Goal: Task Accomplishment & Management: Complete application form

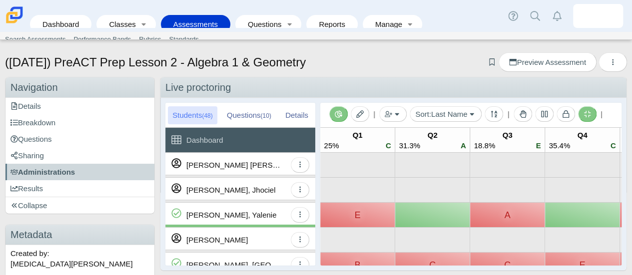
scroll to position [320, 0]
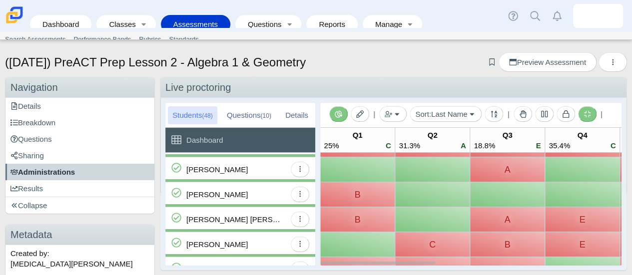
click at [86, 168] on link "Administrations" at bounding box center [79, 172] width 149 height 16
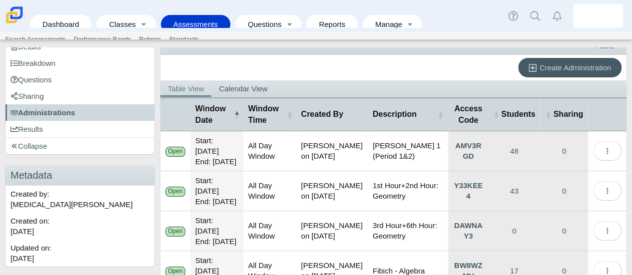
scroll to position [56, 0]
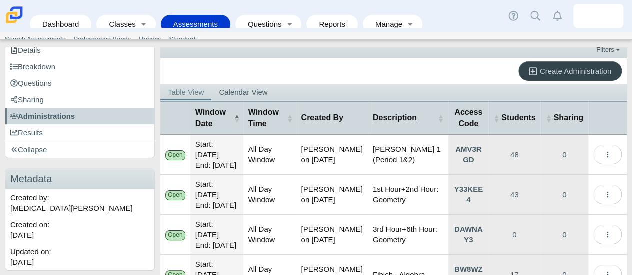
click at [567, 67] on span "Create Administration" at bounding box center [575, 71] width 71 height 8
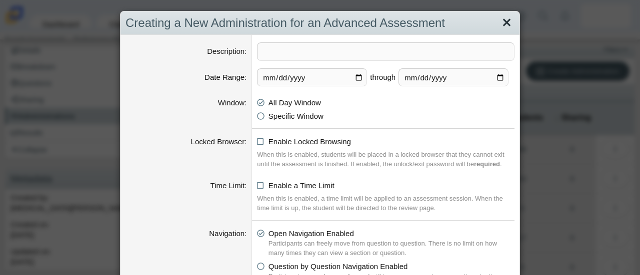
click at [503, 22] on link "Close" at bounding box center [506, 22] width 15 height 17
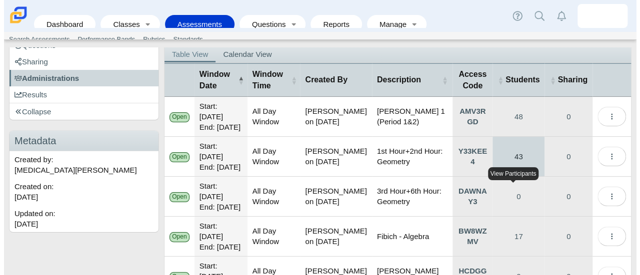
scroll to position [0, 0]
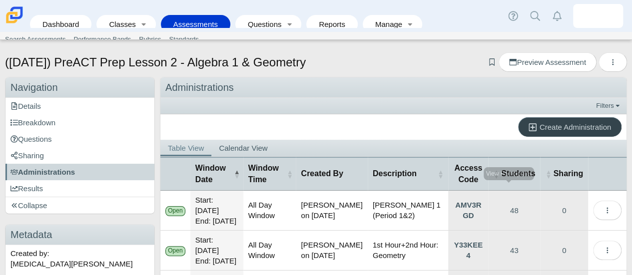
click at [559, 128] on span "Create Administration" at bounding box center [575, 127] width 71 height 8
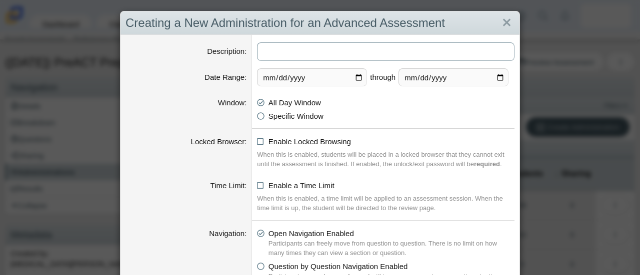
click at [362, 58] on input "Description" at bounding box center [385, 51] width 257 height 18
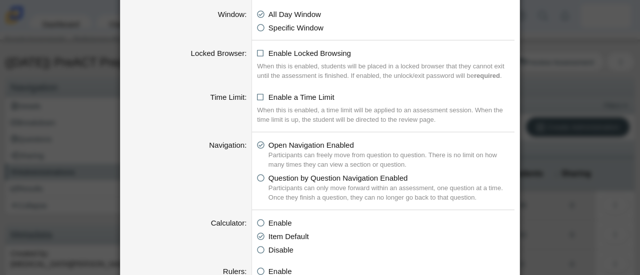
scroll to position [145, 0]
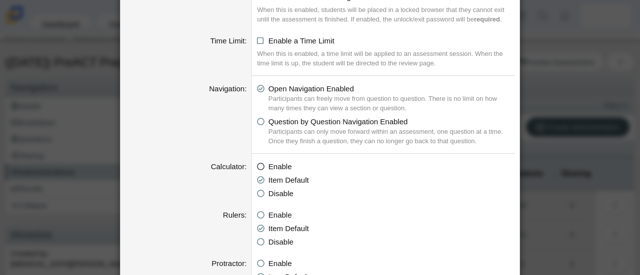
type input "Mulder 3+4 9/29"
click at [257, 166] on icon at bounding box center [260, 164] width 7 height 7
click at [257, 166] on input "Enable" at bounding box center [259, 164] width 6 height 6
radio input "true"
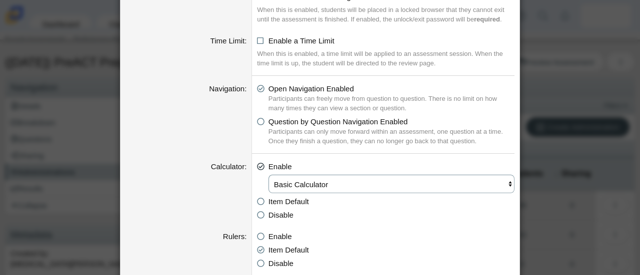
scroll to position [169, 0]
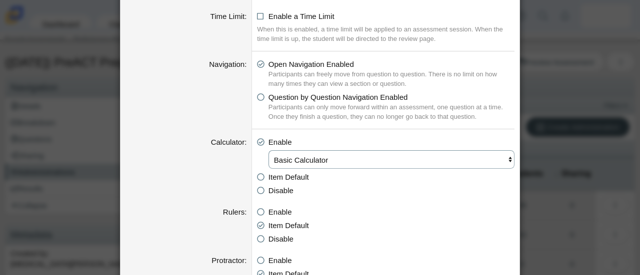
click at [294, 156] on select "Basic Calculator Scientific Calculator Graphing calculator" at bounding box center [391, 159] width 246 height 18
select select "graphing"
click at [268, 150] on select "Basic Calculator Scientific Calculator Graphing calculator" at bounding box center [391, 159] width 246 height 18
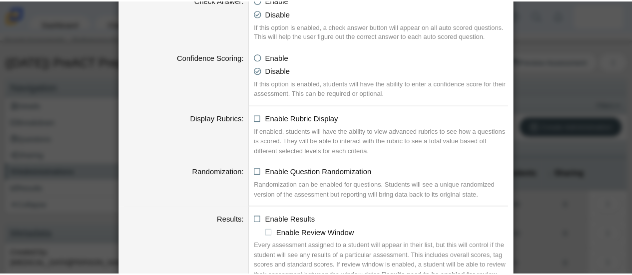
scroll to position [1109, 0]
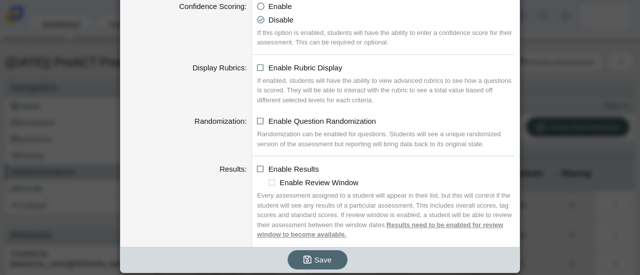
click at [323, 257] on span "Save" at bounding box center [322, 260] width 17 height 8
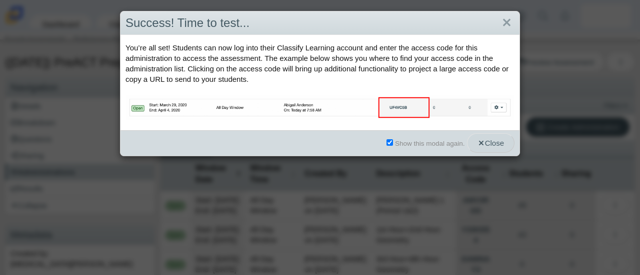
click at [485, 145] on span "Close" at bounding box center [490, 143] width 26 height 8
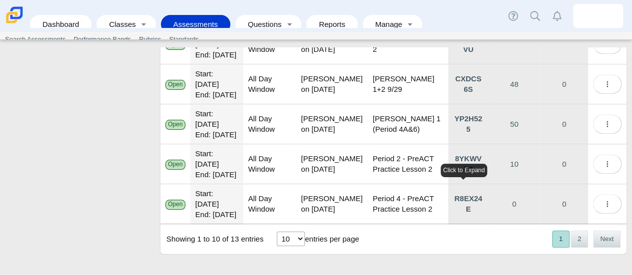
scroll to position [467, 0]
click at [573, 240] on button "2" at bounding box center [579, 239] width 17 height 16
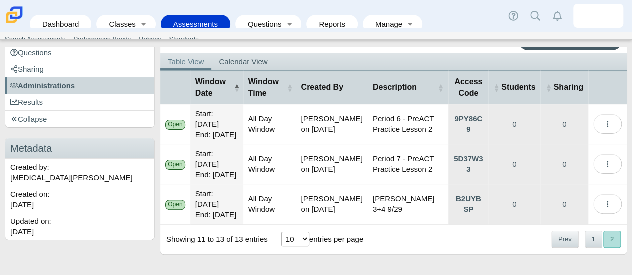
scroll to position [115, 0]
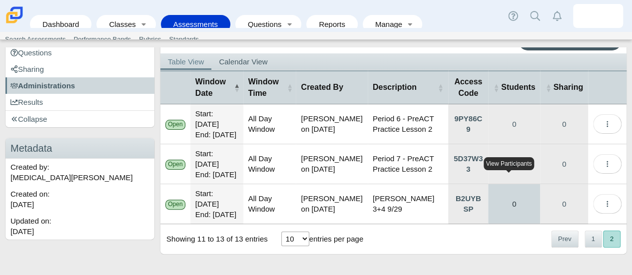
click at [523, 199] on link "0" at bounding box center [514, 203] width 52 height 39
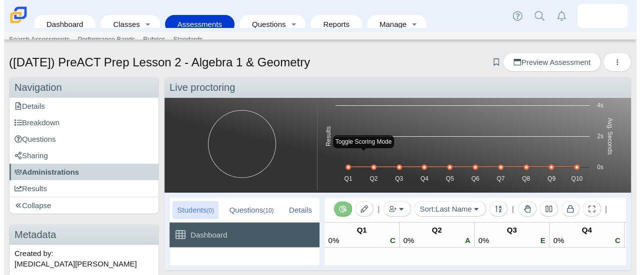
scroll to position [49, 0]
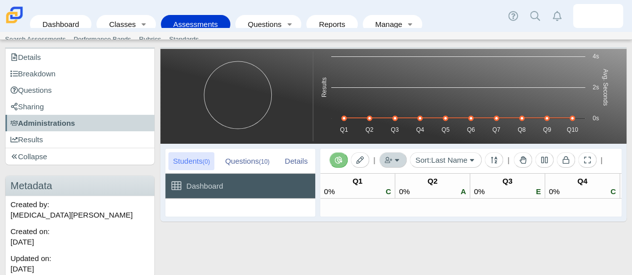
click at [398, 162] on button "button" at bounding box center [392, 159] width 27 height 15
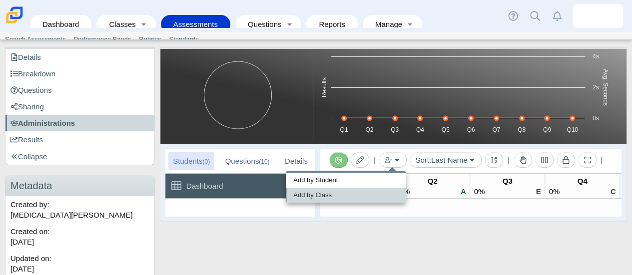
click at [366, 191] on link "Add by Class" at bounding box center [346, 195] width 120 height 15
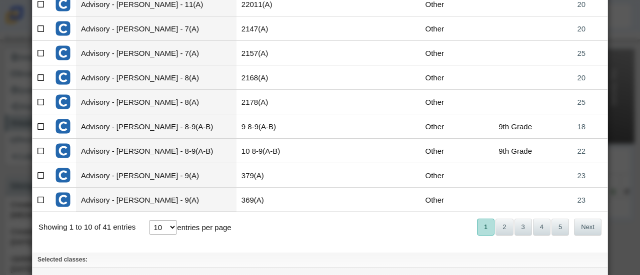
scroll to position [132, 0]
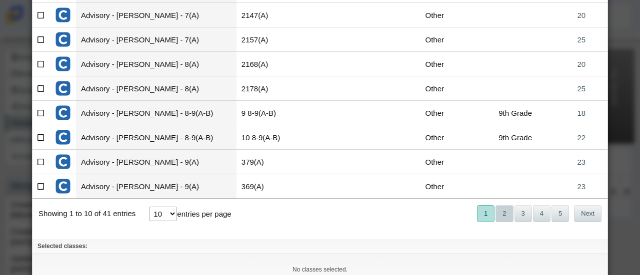
click at [502, 214] on button "2" at bounding box center [503, 213] width 17 height 16
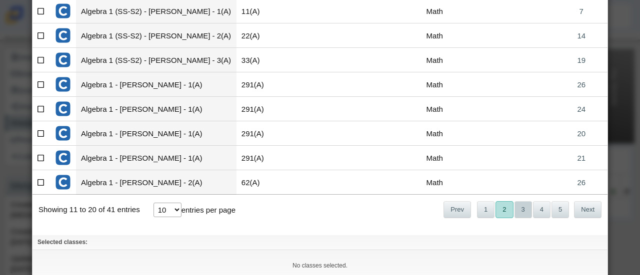
click at [517, 212] on button "3" at bounding box center [522, 209] width 17 height 16
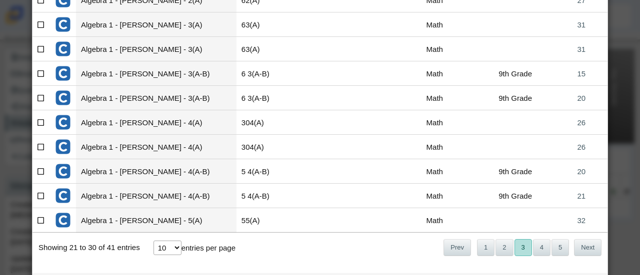
scroll to position [89, 0]
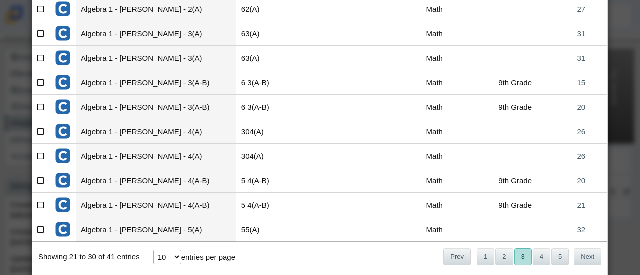
click at [40, 129] on icon at bounding box center [40, 130] width 7 height 7
checkbox input"] "true"
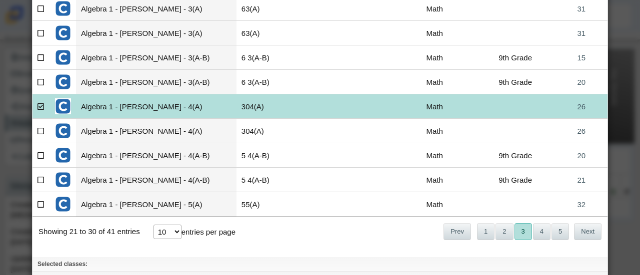
scroll to position [114, 0]
click at [533, 229] on button "4" at bounding box center [541, 231] width 17 height 16
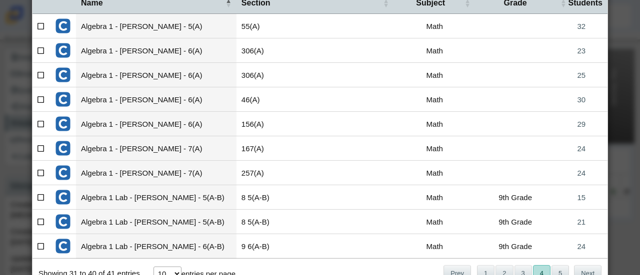
scroll to position [72, 0]
click at [42, 24] on icon at bounding box center [40, 24] width 7 height 7
checkbox input"] "true"
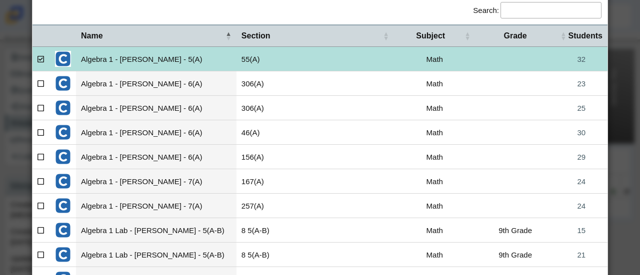
scroll to position [182, 0]
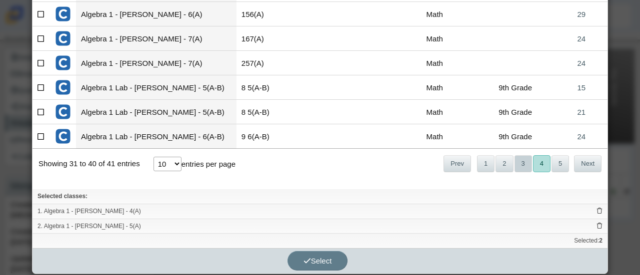
click at [521, 164] on button "3" at bounding box center [522, 163] width 17 height 16
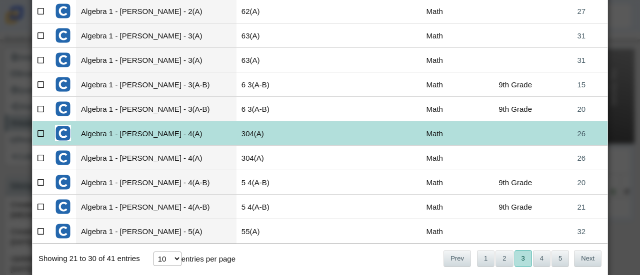
scroll to position [99, 0]
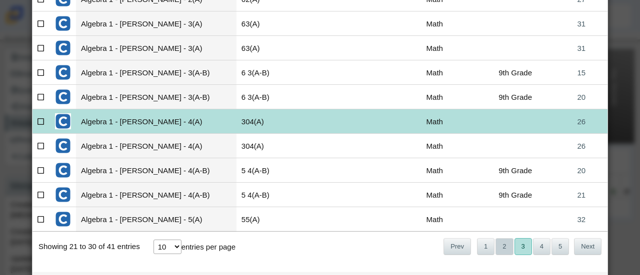
click at [505, 241] on button "2" at bounding box center [503, 246] width 17 height 16
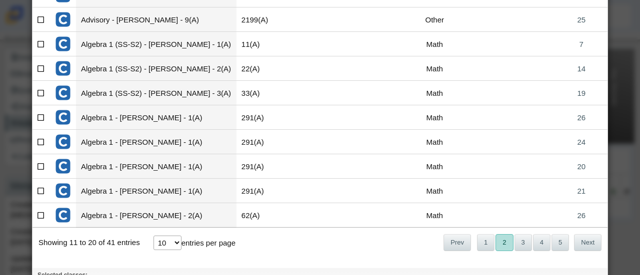
scroll to position [0, 0]
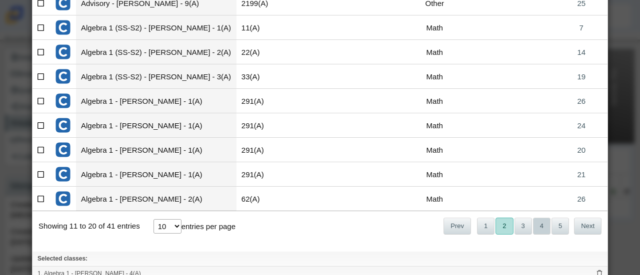
click at [533, 224] on button "4" at bounding box center [541, 226] width 17 height 16
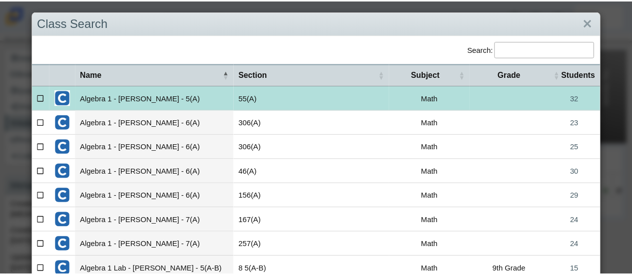
scroll to position [182, 0]
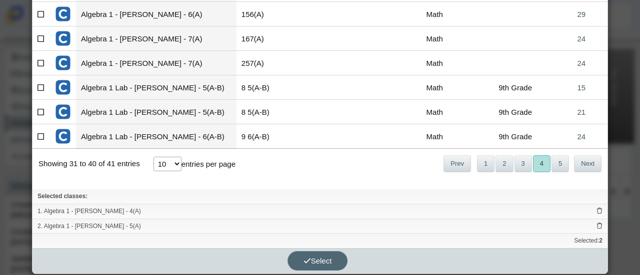
click at [338, 257] on button "Select" at bounding box center [317, 260] width 60 height 19
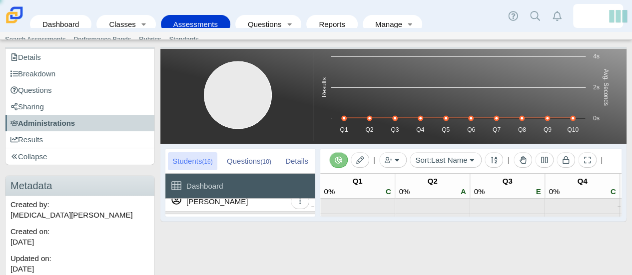
scroll to position [0, 0]
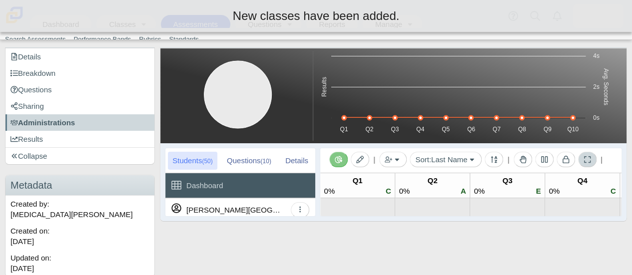
click at [586, 155] on span at bounding box center [587, 159] width 7 height 8
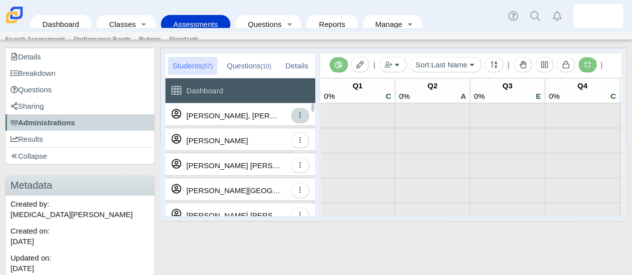
click at [303, 114] on icon "button" at bounding box center [299, 114] width 7 height 7
click at [302, 116] on icon "button" at bounding box center [299, 114] width 7 height 7
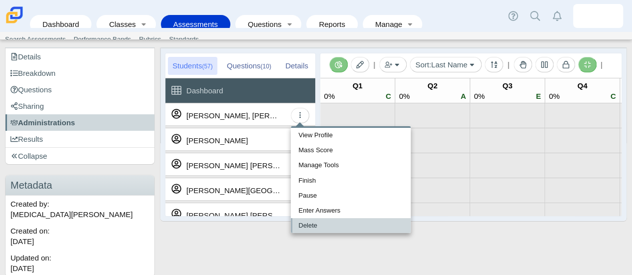
click at [329, 222] on link "Delete" at bounding box center [351, 225] width 120 height 15
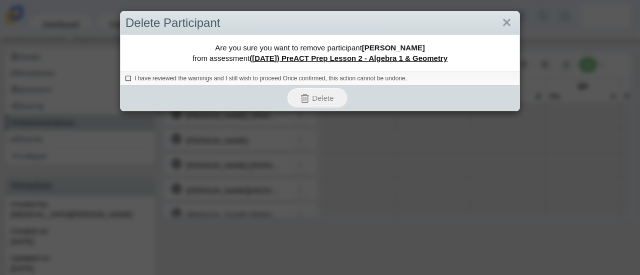
click at [253, 78] on span "I have reviewed the warnings and I still wish to proceed Once confirmed, this a…" at bounding box center [270, 78] width 272 height 7
click at [131, 78] on input "I have reviewed the warnings and I still wish to proceed Once confirmed, this a…" at bounding box center [128, 77] width 6 height 6
checkbox input "true"
click at [301, 99] on icon "submit" at bounding box center [305, 98] width 8 height 9
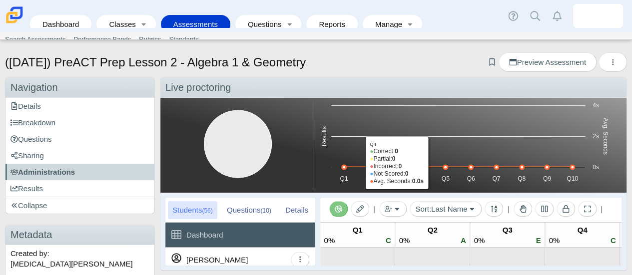
scroll to position [49, 0]
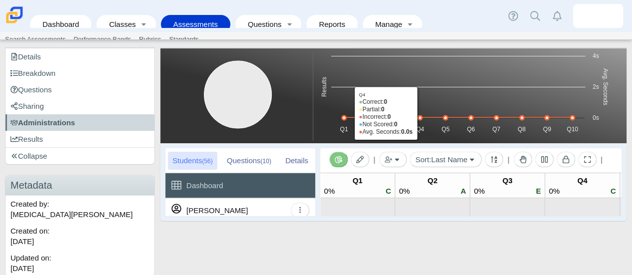
click at [293, 164] on div "Details" at bounding box center [297, 161] width 32 height 18
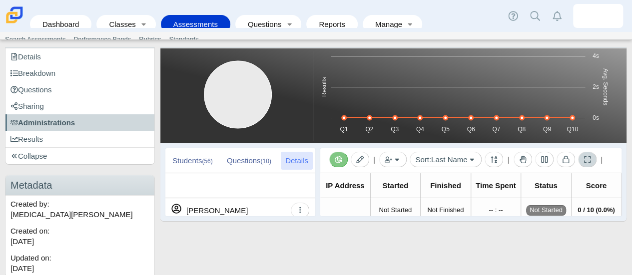
click at [584, 156] on icon at bounding box center [587, 159] width 6 height 6
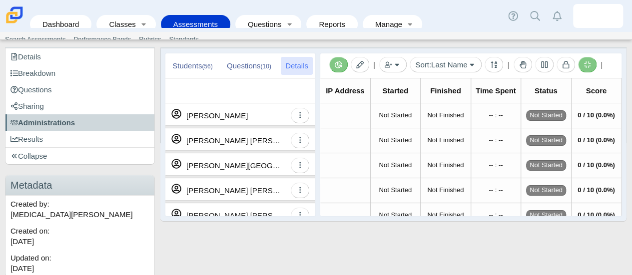
click at [184, 60] on div "Students (56)" at bounding box center [192, 66] width 49 height 18
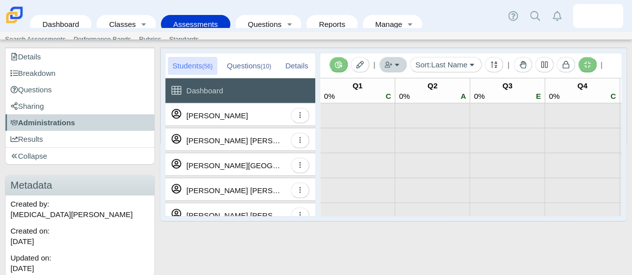
click at [389, 61] on icon "button" at bounding box center [388, 64] width 7 height 7
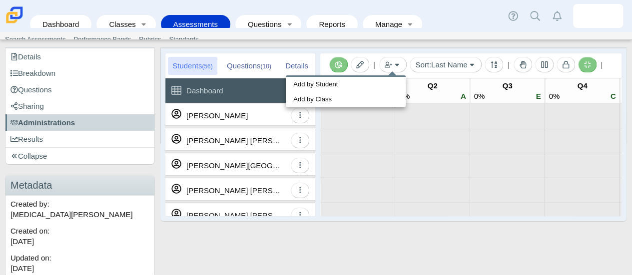
click at [510, 48] on div "Students (56) Questions (10) Details Dashboard Alvarez-Roque, Isabella View Pro…" at bounding box center [393, 134] width 466 height 173
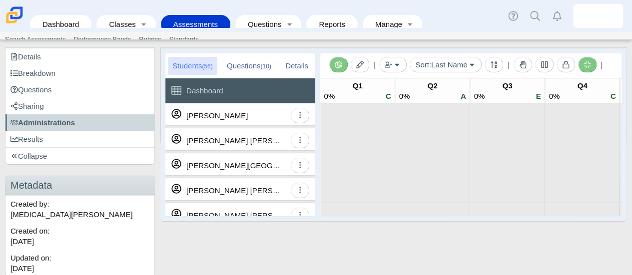
click at [270, 64] on small "(10)" at bounding box center [265, 66] width 10 height 7
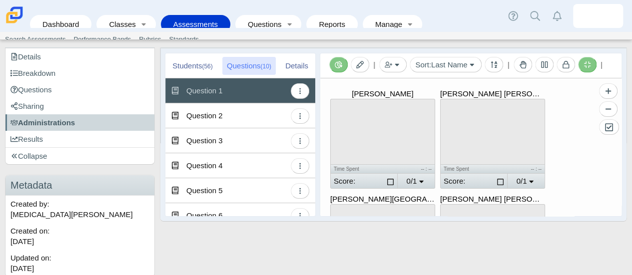
click at [205, 63] on small "(56)" at bounding box center [207, 66] width 10 height 7
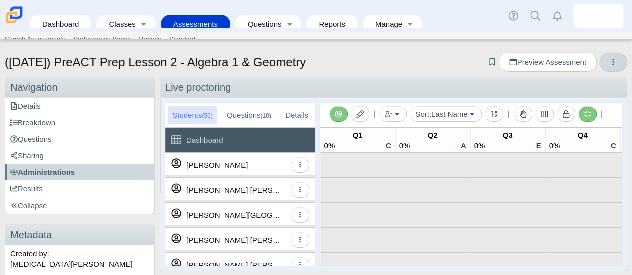
click at [604, 53] on button "More options" at bounding box center [613, 61] width 28 height 19
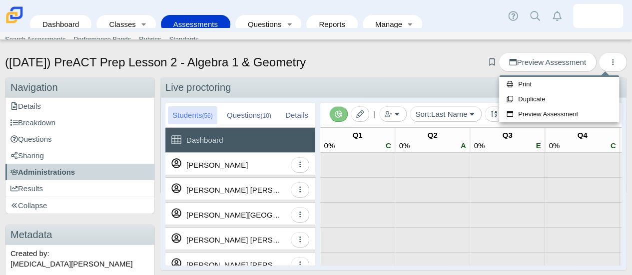
click at [416, 64] on div "(9/29/25) PreACT Prep Lesson 2 - Algebra 1 & Geometry Add bookmark Preview Asse…" at bounding box center [316, 63] width 622 height 22
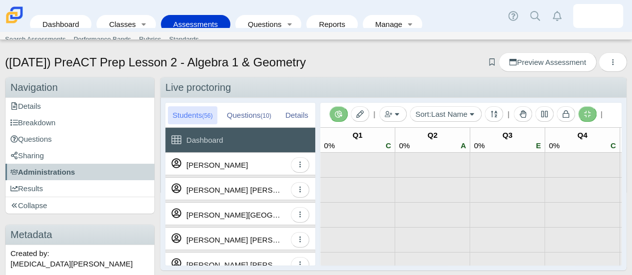
click at [185, 15] on link "Assessments" at bounding box center [195, 24] width 59 height 18
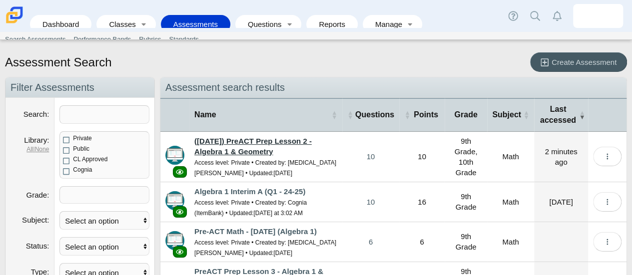
click at [257, 142] on link "([DATE]) PreACT Prep Lesson 2 - Algebra 1 & Geometry" at bounding box center [252, 146] width 117 height 19
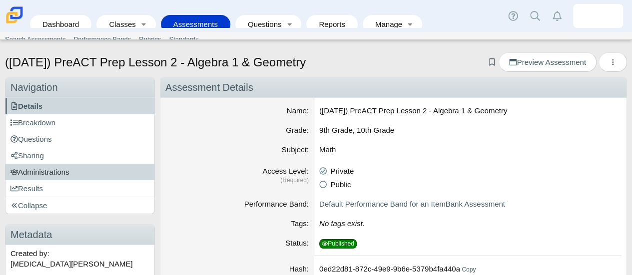
click at [109, 173] on link "Administrations" at bounding box center [79, 172] width 149 height 16
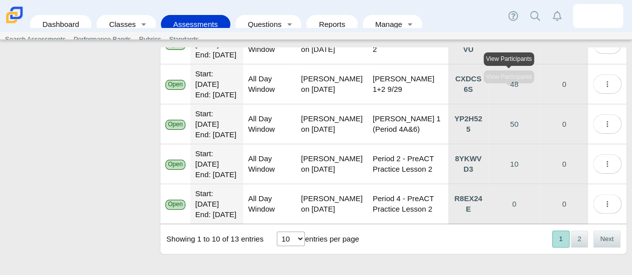
scroll to position [467, 0]
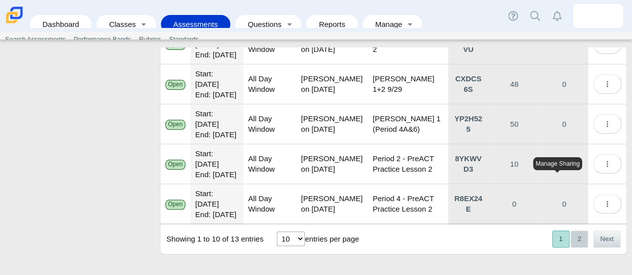
click at [576, 235] on button "2" at bounding box center [579, 239] width 17 height 16
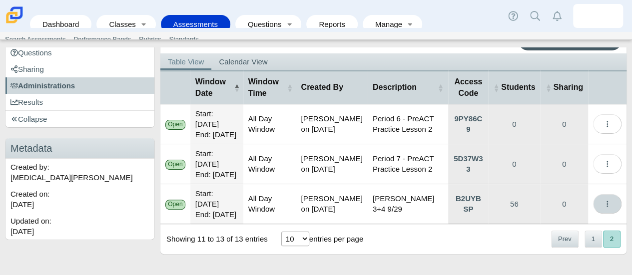
click at [604, 200] on icon "More options" at bounding box center [607, 203] width 7 height 7
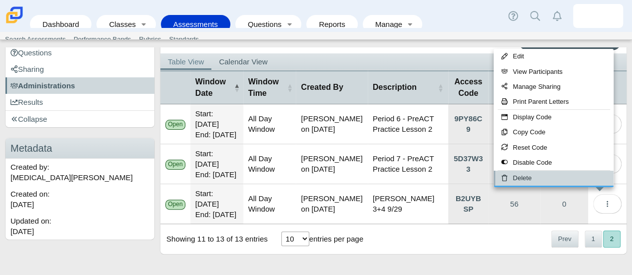
click at [534, 176] on link "Delete" at bounding box center [554, 178] width 120 height 15
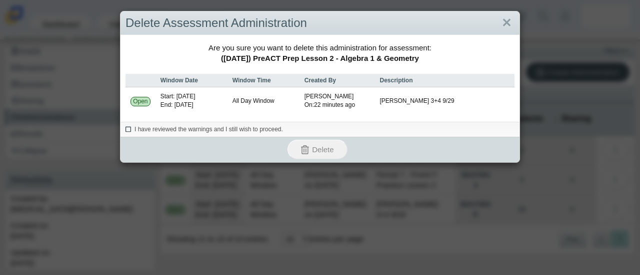
click at [198, 128] on span "I have reviewed the warnings and I still wish to proceed." at bounding box center [208, 129] width 148 height 7
click at [131, 128] on input "I have reviewed the warnings and I still wish to proceed." at bounding box center [128, 128] width 6 height 6
checkbox input "true"
click at [314, 152] on span "Delete" at bounding box center [322, 149] width 21 height 8
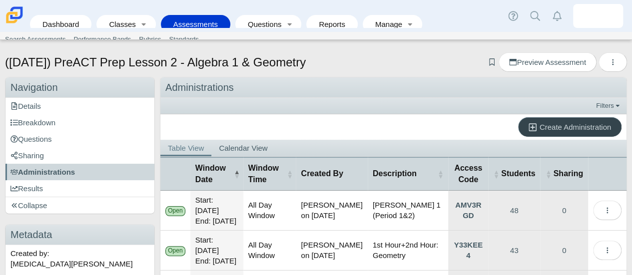
click at [527, 134] on link "Create Administration" at bounding box center [569, 126] width 103 height 19
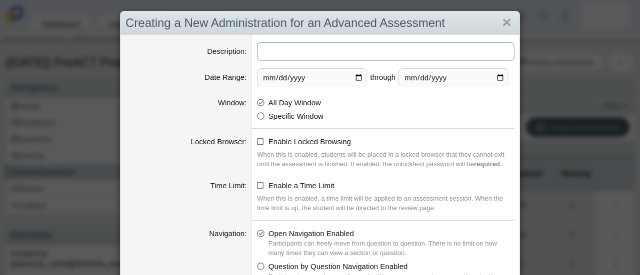
click at [359, 48] on input "Description" at bounding box center [385, 51] width 257 height 18
type input "Mulder 3+4 9/29"
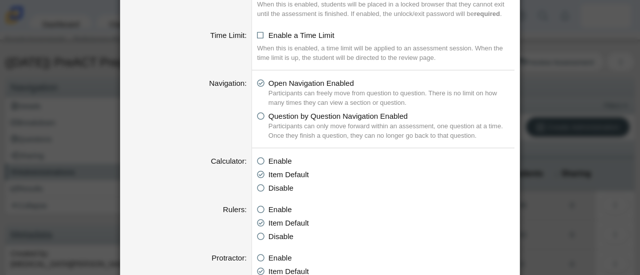
scroll to position [151, 0]
click at [257, 160] on icon at bounding box center [260, 158] width 7 height 7
click at [257, 160] on input "Enable" at bounding box center [259, 158] width 6 height 6
radio input "true"
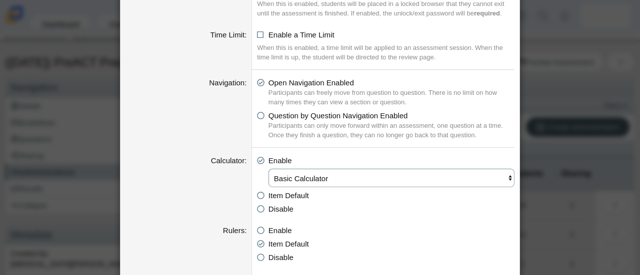
click at [328, 179] on select "Basic Calculator Scientific Calculator Graphing calculator" at bounding box center [391, 178] width 246 height 18
select select "graphing"
click at [268, 169] on select "Basic Calculator Scientific Calculator Graphing calculator" at bounding box center [391, 178] width 246 height 18
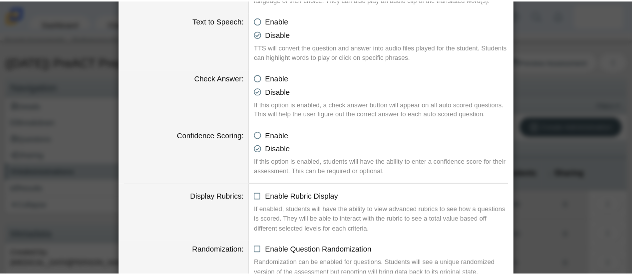
scroll to position [1109, 0]
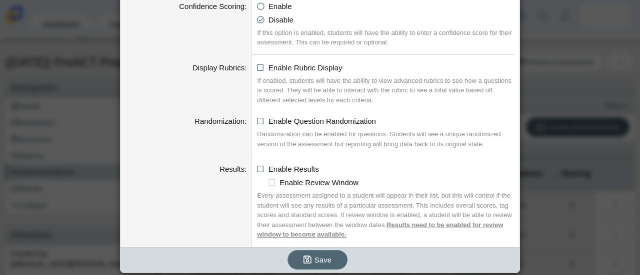
click at [308, 255] on icon "submit" at bounding box center [307, 259] width 8 height 9
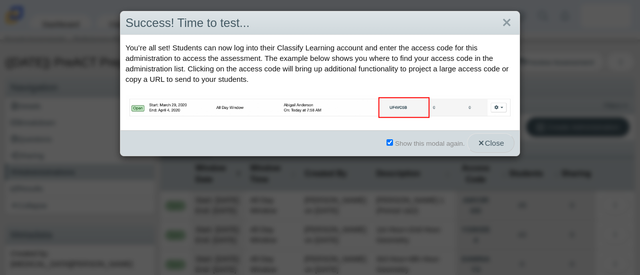
click at [479, 139] on icon "button" at bounding box center [480, 142] width 7 height 7
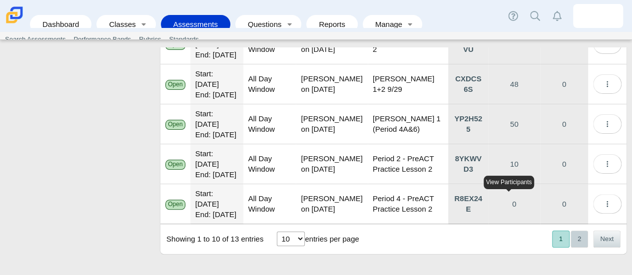
click at [571, 239] on button "2" at bounding box center [579, 239] width 17 height 16
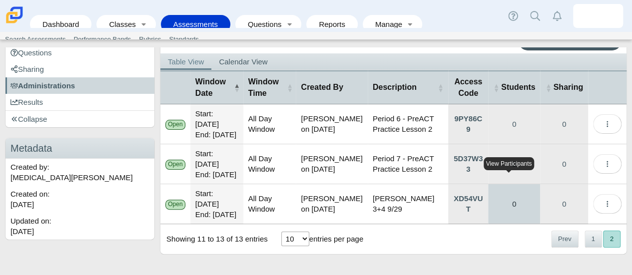
click at [521, 202] on link "0" at bounding box center [514, 203] width 52 height 39
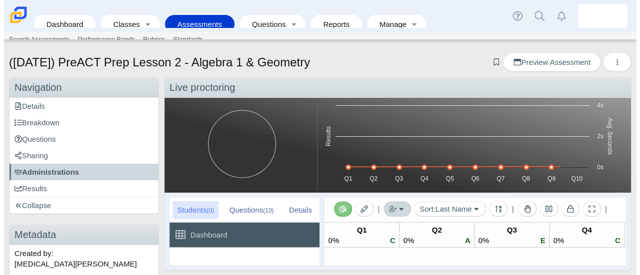
scroll to position [49, 0]
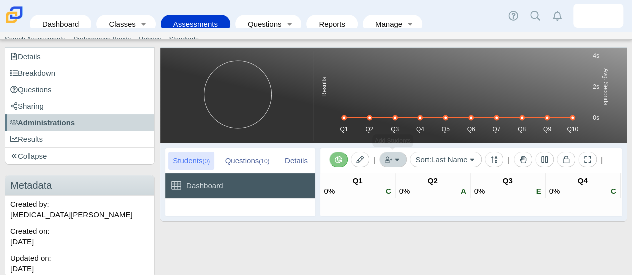
click at [401, 155] on button "button" at bounding box center [392, 159] width 27 height 15
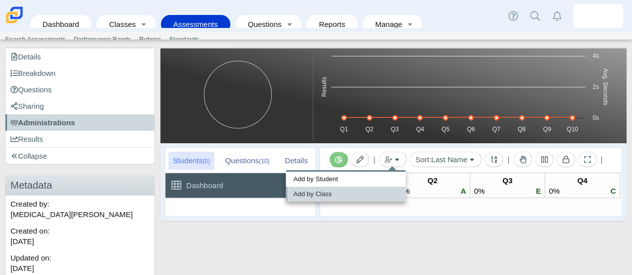
click at [343, 189] on link "Add by Class" at bounding box center [346, 194] width 120 height 15
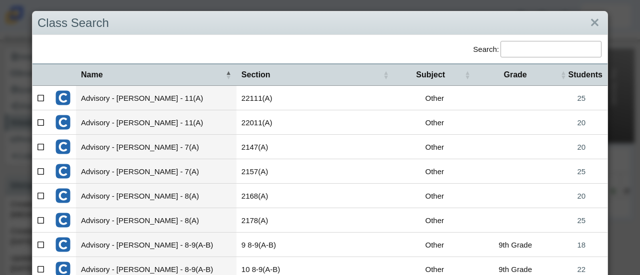
scroll to position [184, 0]
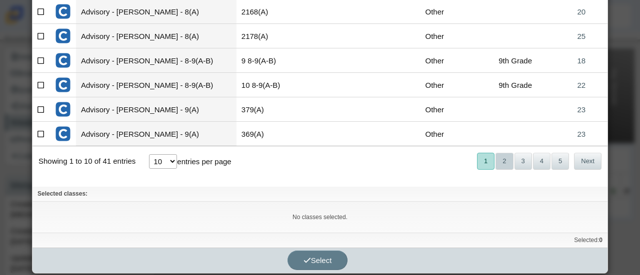
click at [495, 158] on button "2" at bounding box center [503, 161] width 17 height 16
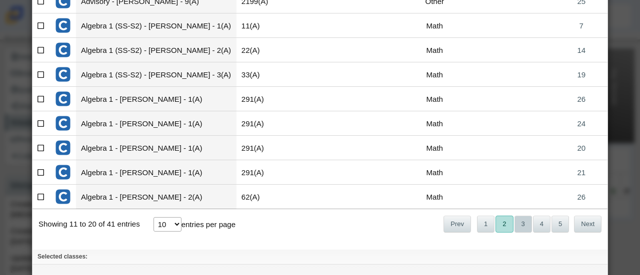
click at [516, 220] on button "3" at bounding box center [522, 224] width 17 height 16
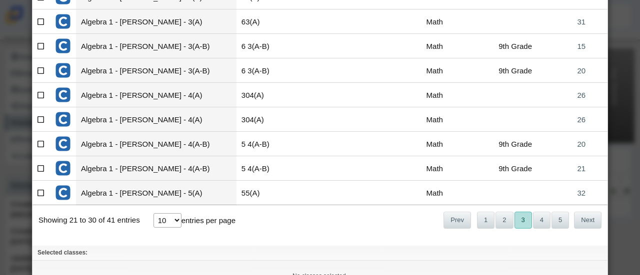
click at [36, 117] on td at bounding box center [40, 119] width 17 height 24
checkbox input"] "true"
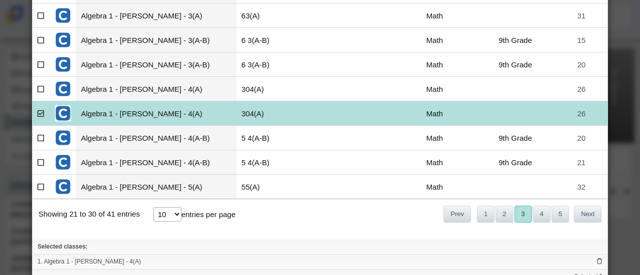
scroll to position [131, 0]
click at [535, 215] on button "4" at bounding box center [541, 214] width 17 height 16
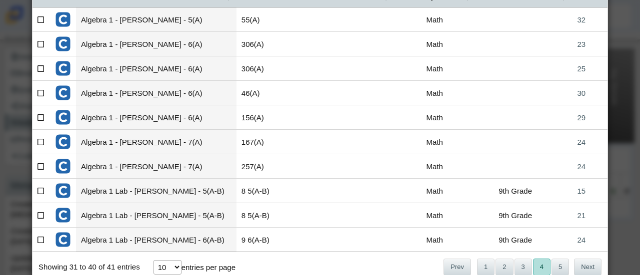
scroll to position [77, 0]
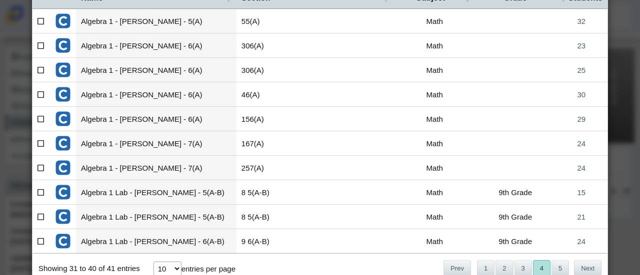
click at [40, 92] on icon at bounding box center [40, 93] width 7 height 7
checkbox input"] "true"
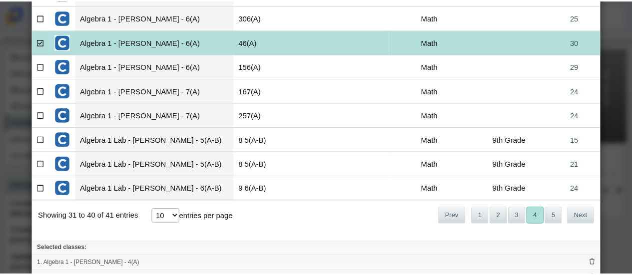
scroll to position [182, 0]
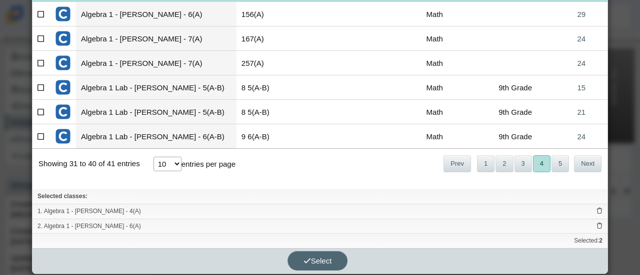
click at [309, 258] on span "Select" at bounding box center [317, 261] width 28 height 8
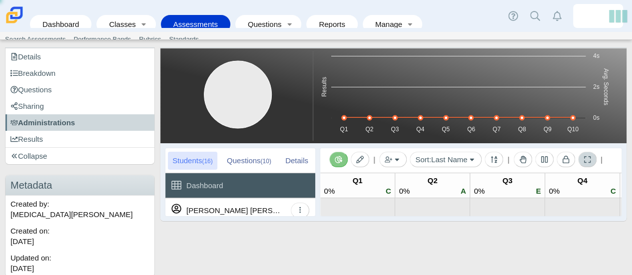
click at [590, 157] on button at bounding box center [587, 159] width 18 height 15
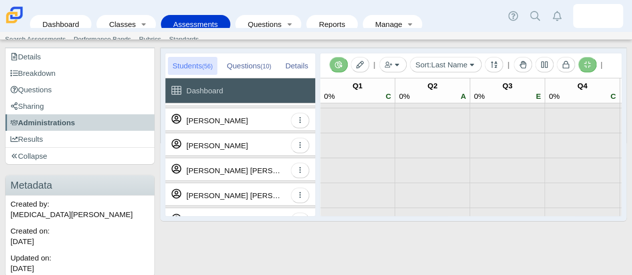
scroll to position [0, 0]
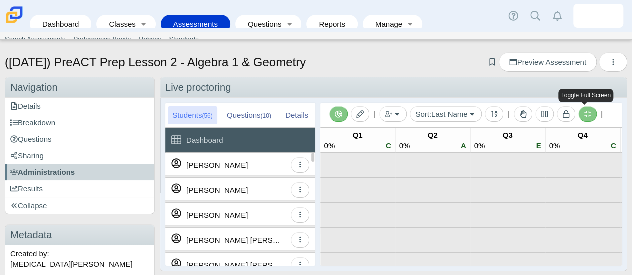
click at [586, 111] on icon at bounding box center [587, 113] width 7 height 7
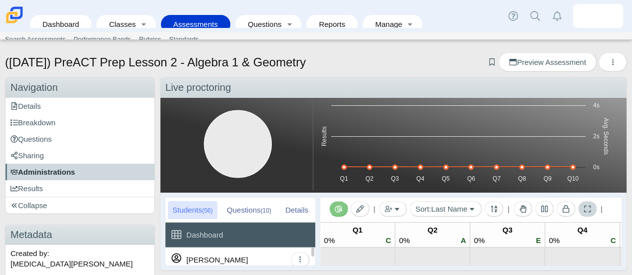
click at [42, 168] on span "Administrations" at bounding box center [42, 172] width 64 height 8
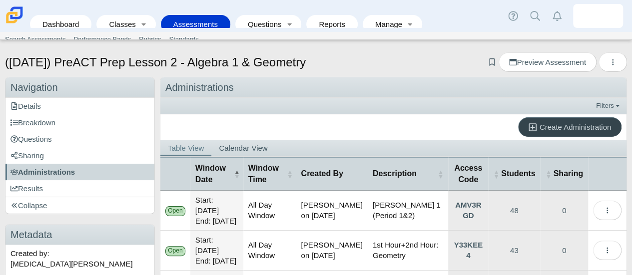
click at [551, 123] on span "Create Administration" at bounding box center [575, 127] width 71 height 8
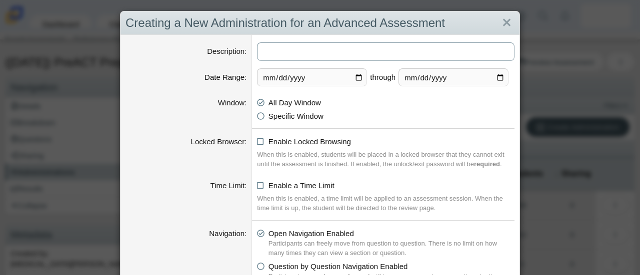
click at [368, 42] on input "Description" at bounding box center [385, 51] width 257 height 18
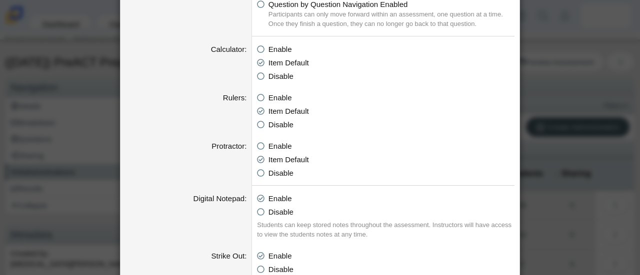
scroll to position [262, 0]
type input "[PERSON_NAME] 6 9/29"
click at [257, 49] on icon at bounding box center [260, 47] width 7 height 7
click at [256, 49] on input "Enable" at bounding box center [259, 47] width 6 height 6
radio input "true"
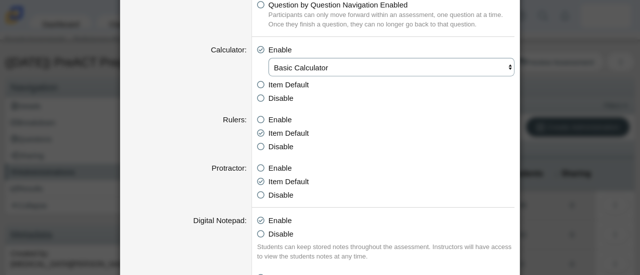
click at [281, 71] on select "Basic Calculator Scientific Calculator Graphing calculator" at bounding box center [391, 67] width 246 height 18
select select "graphing"
click at [268, 58] on select "Basic Calculator Scientific Calculator Graphing calculator" at bounding box center [391, 67] width 246 height 18
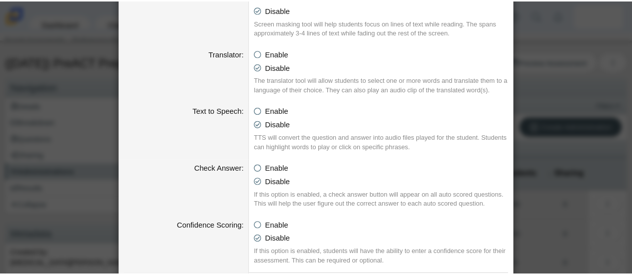
scroll to position [1109, 0]
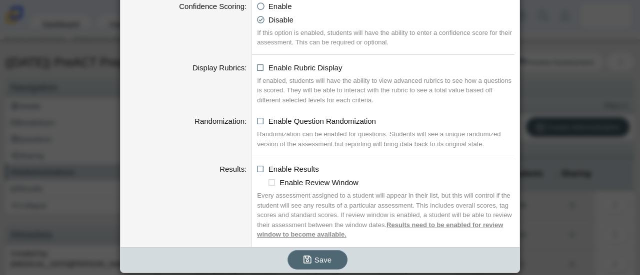
click at [314, 261] on span "Save" at bounding box center [322, 260] width 17 height 8
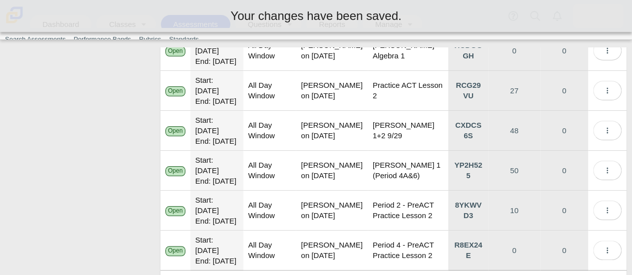
scroll to position [467, 0]
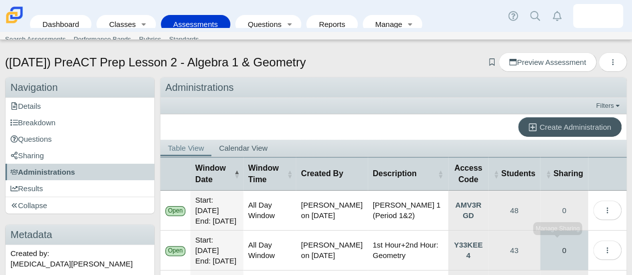
scroll to position [467, 0]
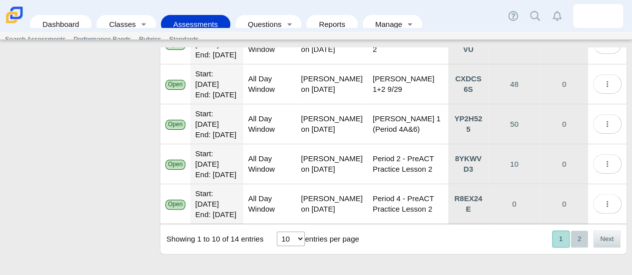
click at [572, 234] on button "2" at bounding box center [579, 239] width 17 height 16
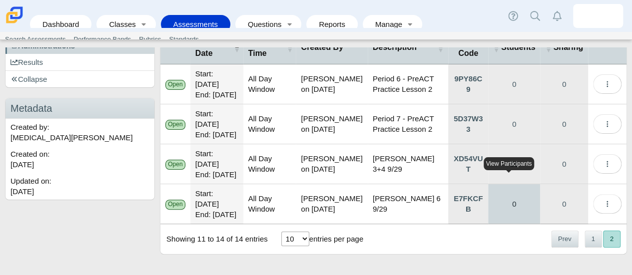
click at [515, 196] on link "0" at bounding box center [514, 203] width 52 height 39
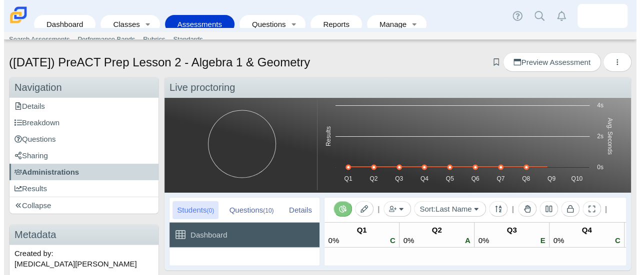
scroll to position [49, 0]
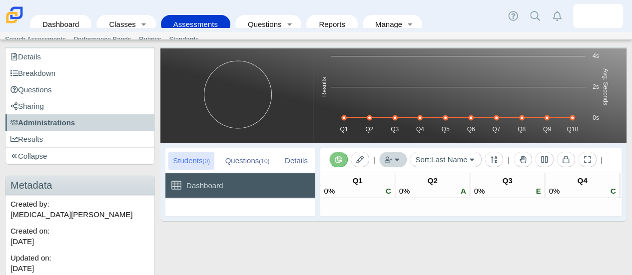
click at [402, 160] on button "button" at bounding box center [392, 159] width 27 height 15
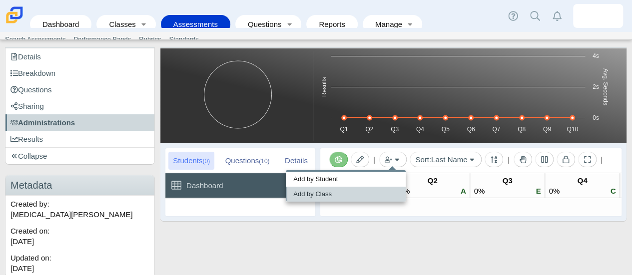
click at [335, 198] on link "Add by Class" at bounding box center [346, 194] width 120 height 15
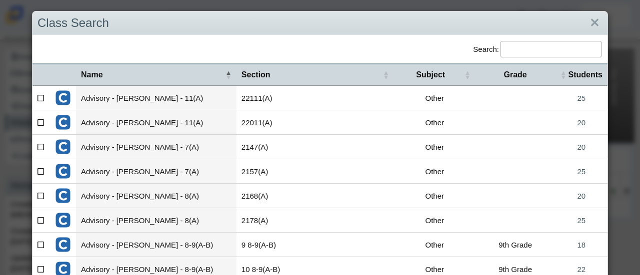
scroll to position [184, 0]
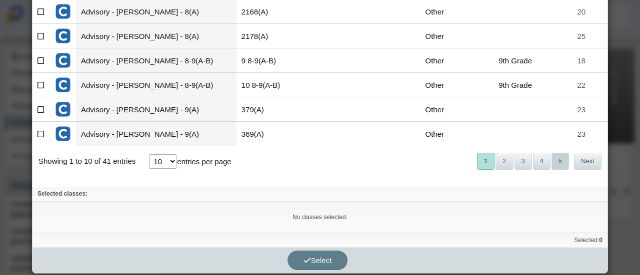
click at [554, 156] on button "5" at bounding box center [559, 161] width 17 height 16
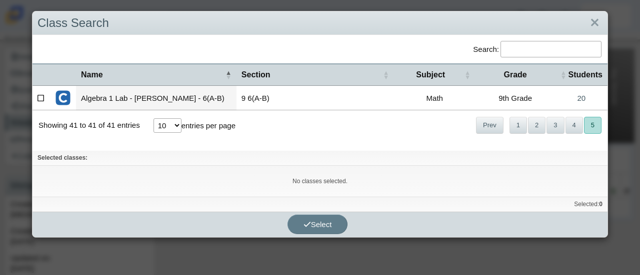
scroll to position [0, 0]
click at [565, 122] on button "4" at bounding box center [573, 125] width 17 height 16
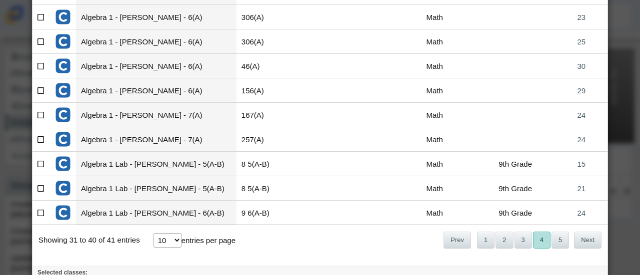
scroll to position [101, 0]
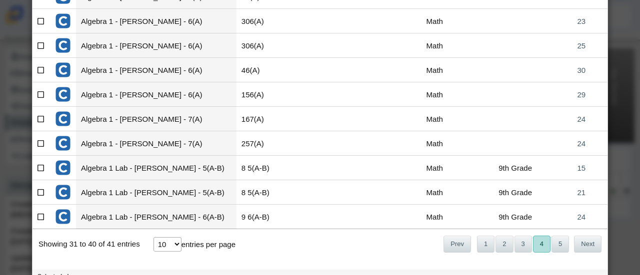
click at [41, 141] on icon at bounding box center [40, 142] width 7 height 7
checkbox input"] "true"
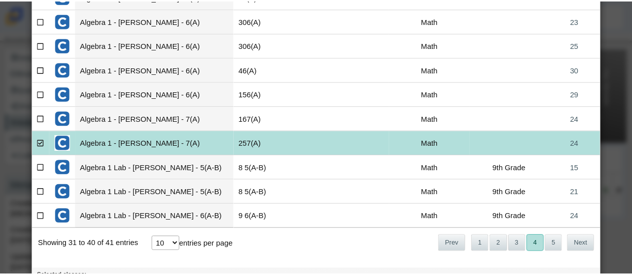
scroll to position [167, 0]
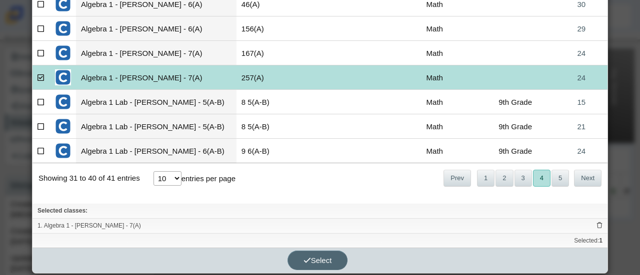
click at [319, 251] on button "Select" at bounding box center [317, 260] width 60 height 19
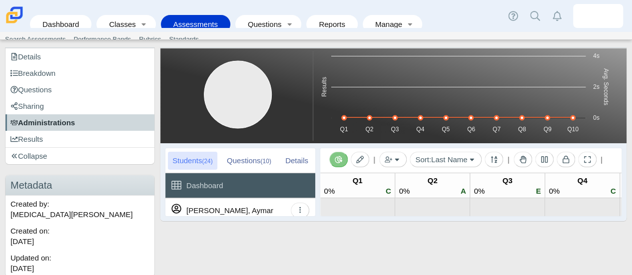
click at [57, 121] on span "Administrations" at bounding box center [42, 122] width 64 height 8
